Goal: Book appointment/travel/reservation

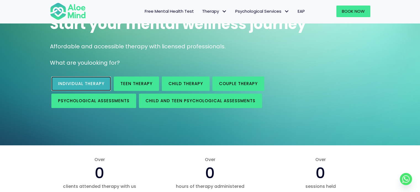
click at [72, 85] on span "Individual therapy" at bounding box center [81, 84] width 46 height 6
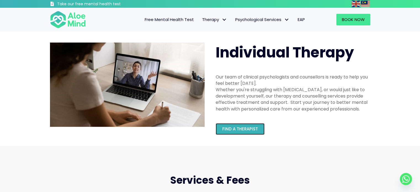
click at [253, 124] on link "Find a therapist" at bounding box center [240, 129] width 49 height 12
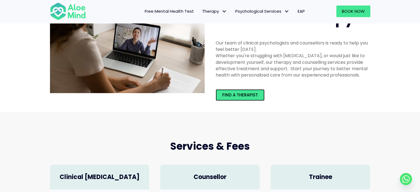
scroll to position [83, 0]
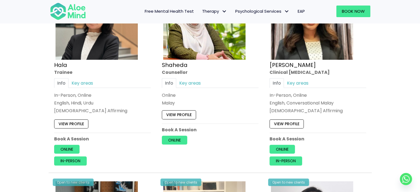
scroll to position [553, 0]
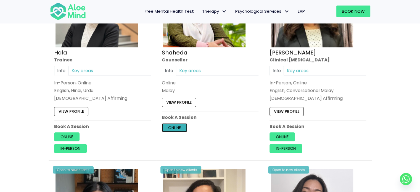
click at [178, 130] on link "Online" at bounding box center [174, 127] width 25 height 9
